Goal: Task Accomplishment & Management: Manage account settings

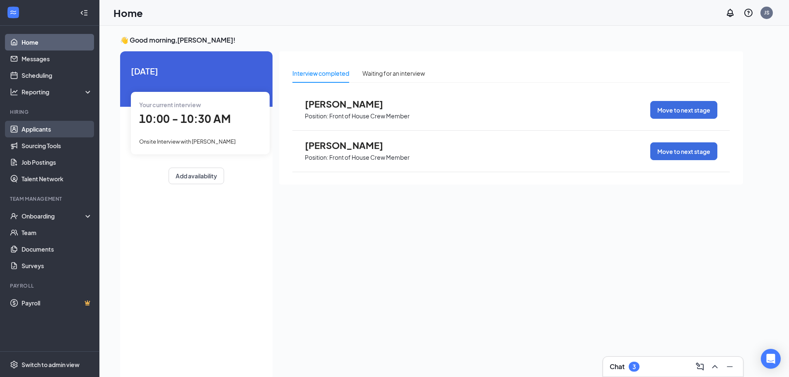
click at [41, 131] on link "Applicants" at bounding box center [57, 129] width 71 height 17
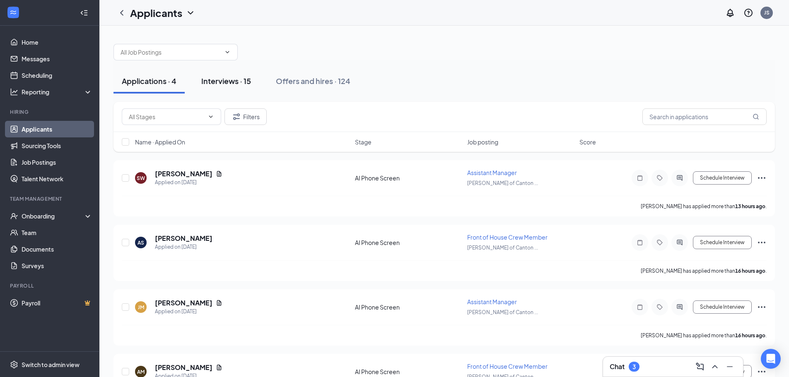
click at [227, 85] on div "Interviews · 15" at bounding box center [226, 81] width 50 height 10
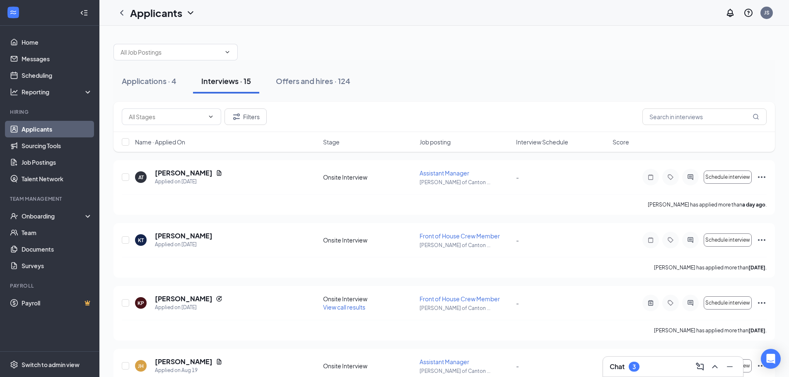
click at [548, 145] on span "Interview Schedule" at bounding box center [542, 142] width 52 height 8
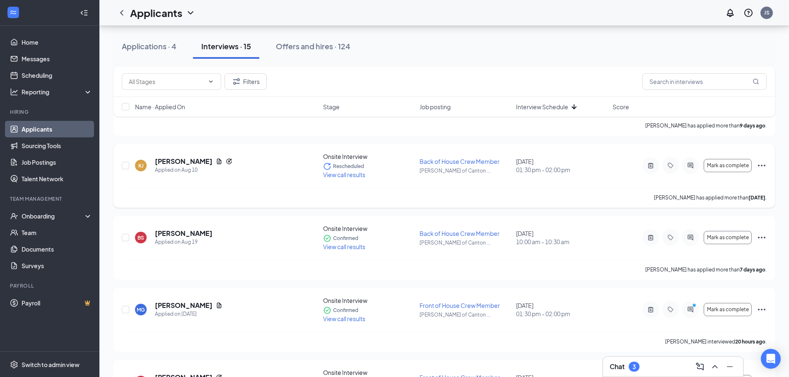
scroll to position [290, 0]
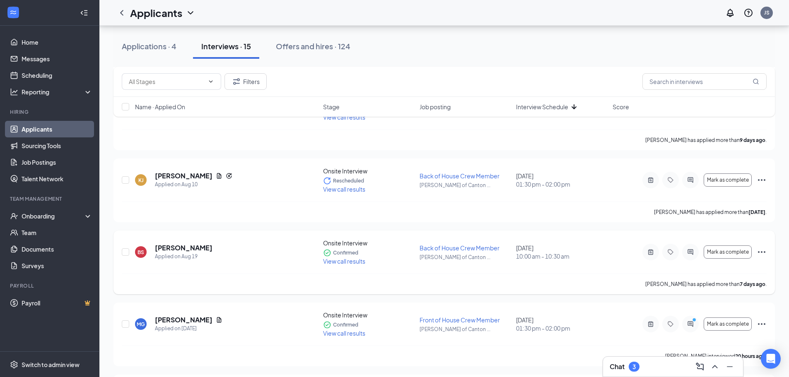
click at [473, 248] on span "Back of House Crew Member" at bounding box center [460, 247] width 80 height 7
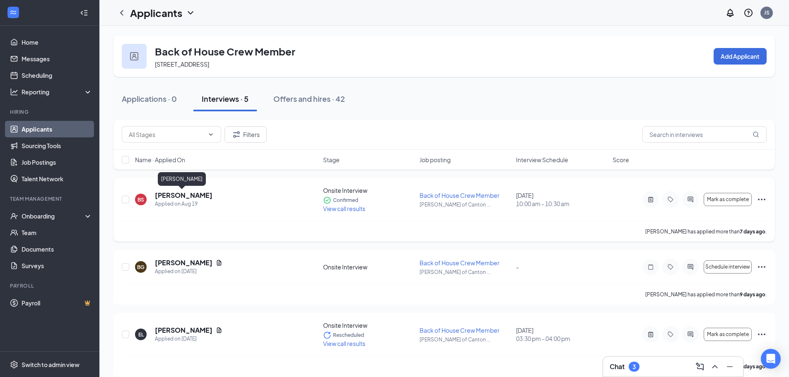
click at [196, 195] on h5 "[PERSON_NAME]" at bounding box center [184, 195] width 58 height 9
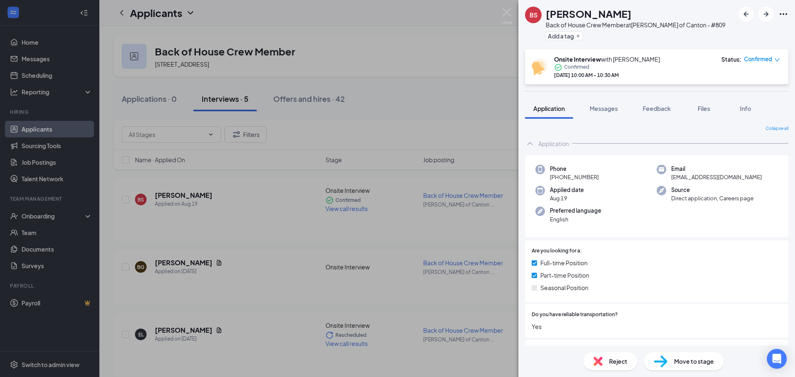
click at [783, 18] on icon "Ellipses" at bounding box center [784, 14] width 10 height 10
click at [725, 37] on link "View full application" at bounding box center [738, 33] width 89 height 8
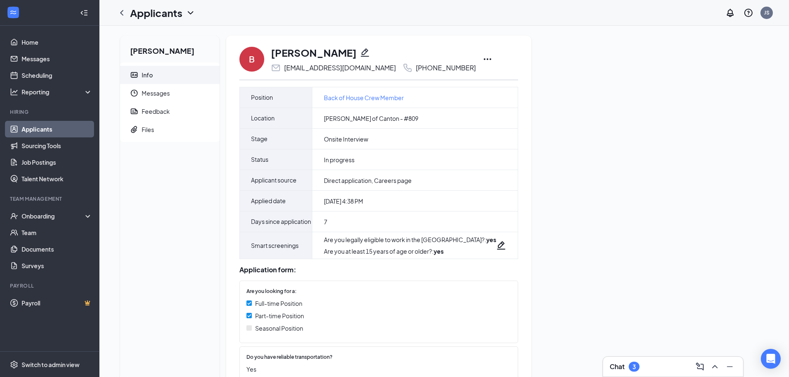
click at [483, 58] on icon "Ellipses" at bounding box center [488, 59] width 10 height 10
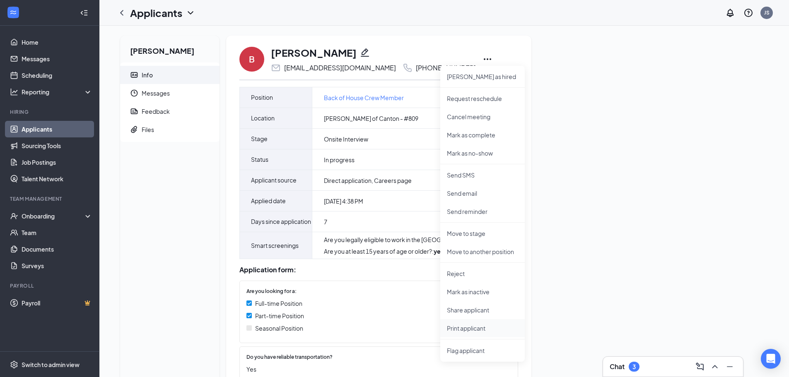
click at [479, 332] on p "Print applicant" at bounding box center [482, 328] width 71 height 8
